Goal: Navigation & Orientation: Understand site structure

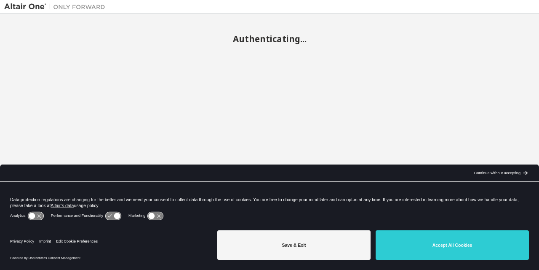
click at [418, 237] on button "Accept All Cookies" at bounding box center [452, 245] width 153 height 30
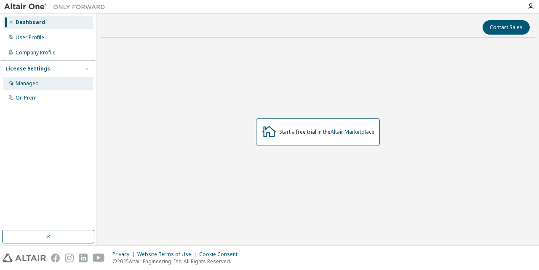
click at [30, 82] on div "Managed" at bounding box center [27, 83] width 23 height 7
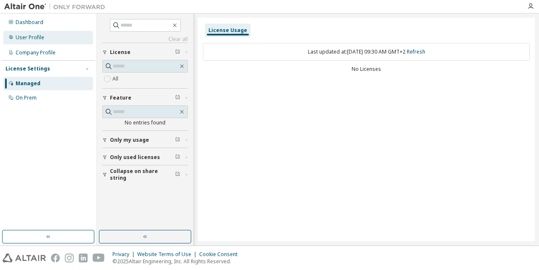
click at [26, 38] on div "User Profile" at bounding box center [30, 37] width 29 height 7
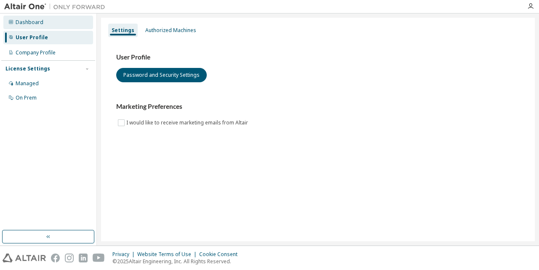
click at [34, 19] on div "Dashboard" at bounding box center [30, 22] width 28 height 7
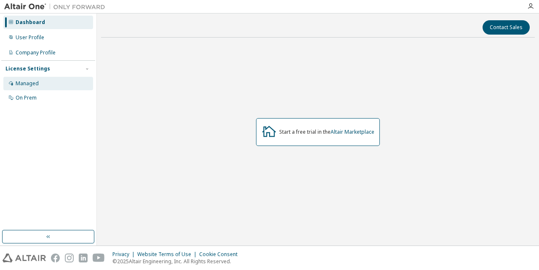
click at [24, 88] on div "Managed" at bounding box center [48, 83] width 90 height 13
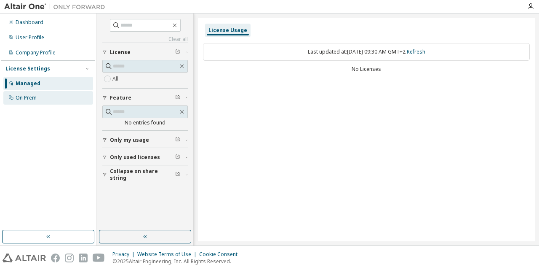
click at [23, 101] on div "On Prem" at bounding box center [26, 97] width 21 height 7
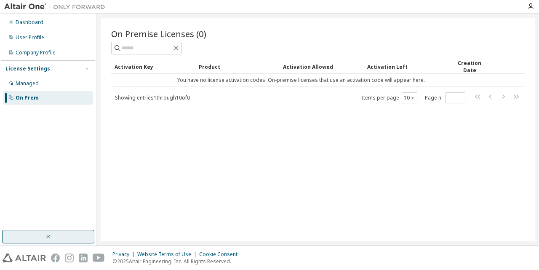
click at [57, 232] on button "button" at bounding box center [48, 236] width 92 height 13
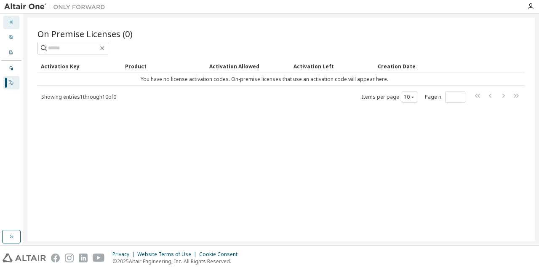
click at [9, 22] on icon at bounding box center [10, 21] width 5 height 5
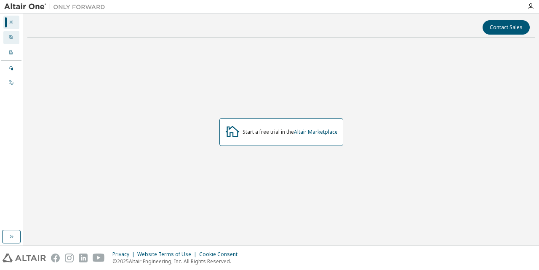
click at [11, 35] on icon at bounding box center [10, 37] width 5 height 5
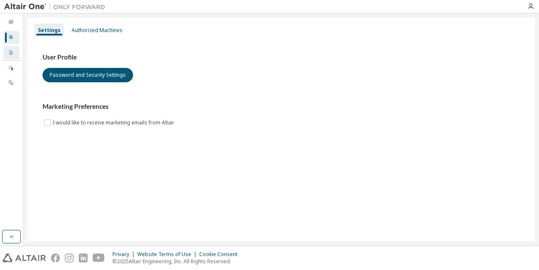
click at [14, 48] on div "Company Profile" at bounding box center [11, 52] width 16 height 13
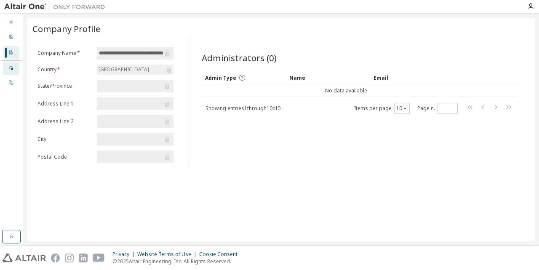
click at [13, 67] on icon at bounding box center [11, 68] width 4 height 4
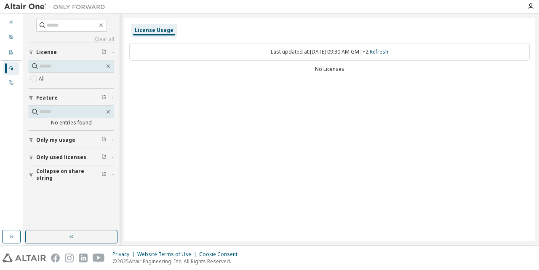
click at [52, 143] on span "Only my usage" at bounding box center [55, 140] width 39 height 7
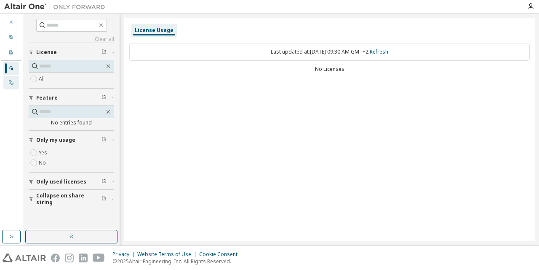
click at [13, 78] on div "On Prem" at bounding box center [11, 82] width 16 height 13
